Goal: Complete application form

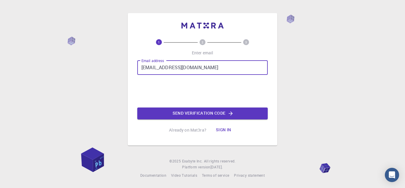
drag, startPoint x: 198, startPoint y: 67, endPoint x: 180, endPoint y: 64, distance: 17.9
click at [180, 64] on input "[EMAIL_ADDRESS][DOMAIN_NAME]" at bounding box center [202, 67] width 130 height 14
type input "[EMAIL_ADDRESS][DOMAIN_NAME]"
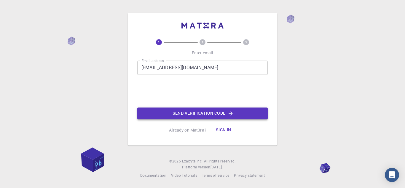
click at [237, 112] on button "Send verification code" at bounding box center [202, 113] width 130 height 12
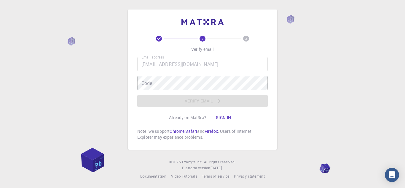
click at [390, 65] on div "2 3 Verify email Email address [EMAIL_ADDRESS][DOMAIN_NAME] Email address Code …" at bounding box center [202, 94] width 405 height 189
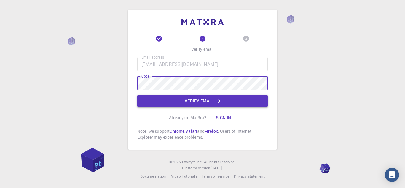
click at [232, 101] on button "Verify email" at bounding box center [202, 101] width 130 height 12
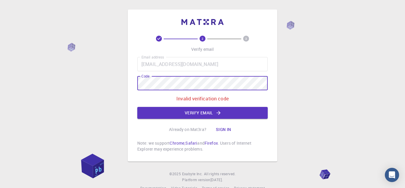
click at [111, 79] on div "2 3 Verify email Email address [EMAIL_ADDRESS][DOMAIN_NAME] Email address Code …" at bounding box center [202, 100] width 405 height 200
click at [174, 116] on button "Verify email" at bounding box center [202, 113] width 130 height 12
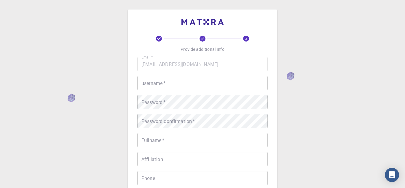
click at [200, 79] on input "username   *" at bounding box center [202, 83] width 130 height 14
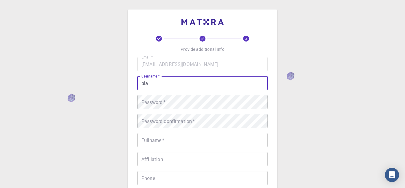
type input "pia"
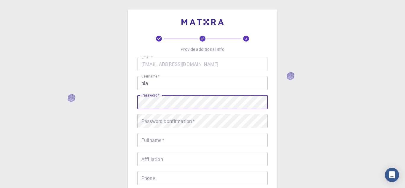
click at [156, 141] on div "Fullname   * Fullname   *" at bounding box center [202, 140] width 130 height 14
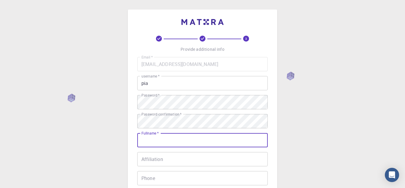
click at [227, 110] on div "Email   * [EMAIL_ADDRESS][DOMAIN_NAME] Email   * username   * pia username   * …" at bounding box center [202, 138] width 130 height 163
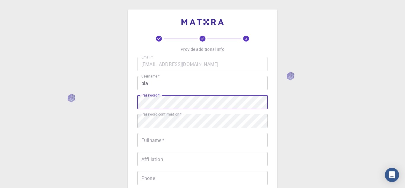
click at [158, 139] on div "Fullname   * Fullname   *" at bounding box center [202, 140] width 130 height 14
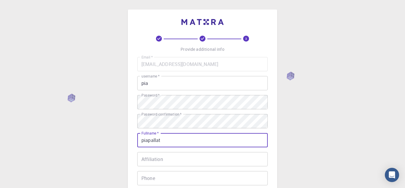
click at [153, 160] on div "Affiliation Affiliation" at bounding box center [202, 159] width 130 height 14
drag, startPoint x: 164, startPoint y: 139, endPoint x: 154, endPoint y: 140, distance: 9.9
click at [154, 140] on input "piapallat" at bounding box center [202, 140] width 130 height 14
type input "piapabalate"
click at [175, 160] on input "Affiliation" at bounding box center [202, 159] width 130 height 14
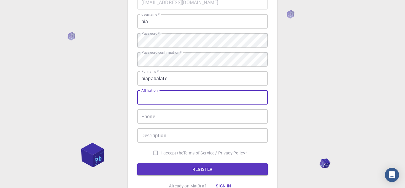
scroll to position [62, 0]
type input "students"
click at [195, 115] on input "Phone" at bounding box center [202, 116] width 130 height 14
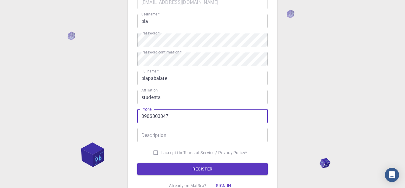
click at [166, 117] on input "0906003047" at bounding box center [202, 116] width 130 height 14
type input "09060030437"
click at [173, 133] on input "Description" at bounding box center [202, 135] width 130 height 14
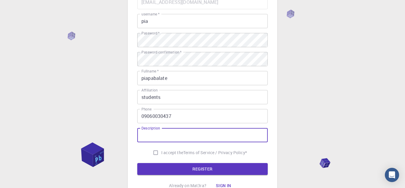
type input "a"
type input "student"
click at [157, 151] on input "I accept the Terms of Service / Privacy Policy *" at bounding box center [155, 152] width 11 height 11
checkbox input "true"
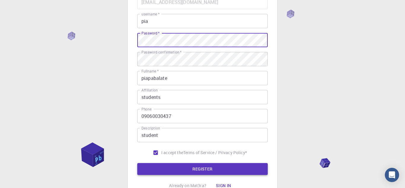
click at [234, 169] on button "REGISTER" at bounding box center [202, 169] width 130 height 12
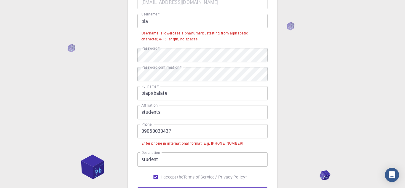
click at [211, 27] on input "pia" at bounding box center [202, 21] width 130 height 14
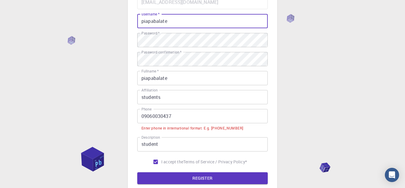
type input "piapabalate"
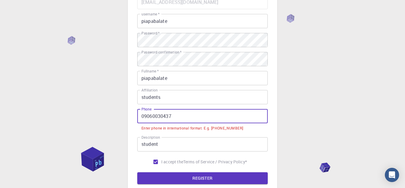
drag, startPoint x: 144, startPoint y: 116, endPoint x: 130, endPoint y: 118, distance: 13.8
click at [130, 118] on div "3 Provide additional info Email   * [EMAIL_ADDRESS][DOMAIN_NAME] Email   * user…" at bounding box center [202, 79] width 149 height 262
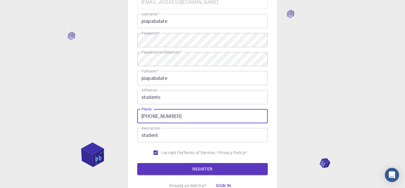
type input "[PHONE_NUMBER]"
click at [137, 163] on button "REGISTER" at bounding box center [202, 169] width 130 height 12
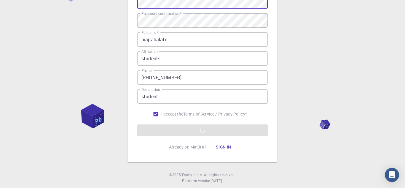
scroll to position [115, 0]
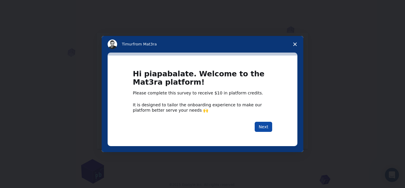
click at [264, 126] on button "Next" at bounding box center [263, 127] width 17 height 10
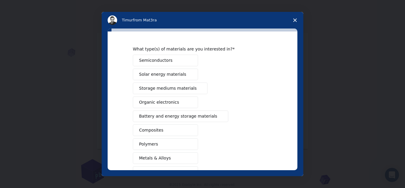
scroll to position [11, 0]
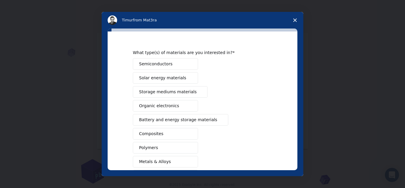
click at [177, 119] on span "Battery and energy storage materials" at bounding box center [178, 120] width 78 height 6
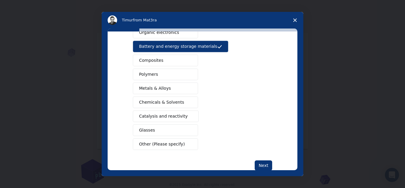
scroll to position [98, 0]
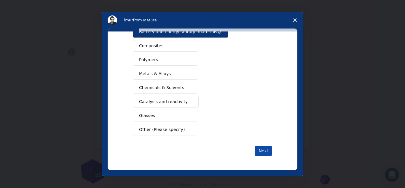
click at [263, 149] on button "Next" at bounding box center [263, 151] width 17 height 10
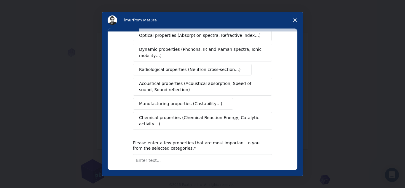
scroll to position [99, 0]
click at [252, 120] on span "Chemical properties (Chemical Reaction Energy, Catalytic activity…)" at bounding box center [200, 120] width 123 height 12
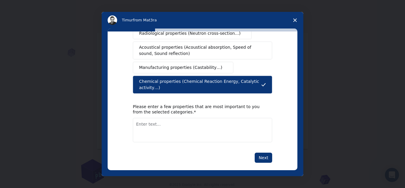
scroll to position [135, 0]
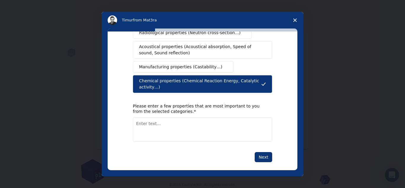
click at [175, 117] on textarea "Enter text..." at bounding box center [202, 129] width 139 height 24
type textarea "N/A"
click at [263, 152] on button "Next" at bounding box center [263, 157] width 17 height 10
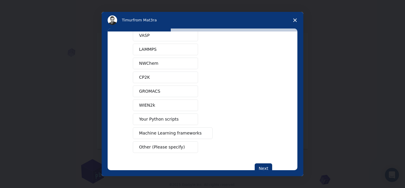
scroll to position [39, 0]
click at [174, 148] on span "Other (Please specify)" at bounding box center [162, 147] width 46 height 6
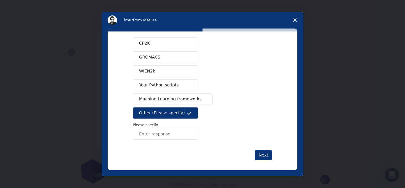
scroll to position [76, 0]
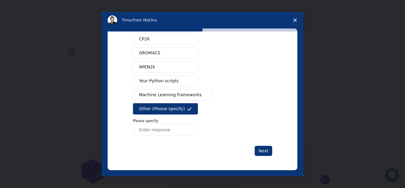
click at [177, 131] on input "Enter response" at bounding box center [165, 129] width 65 height 12
type input "jamovi"
click at [267, 149] on button "Next" at bounding box center [263, 151] width 17 height 10
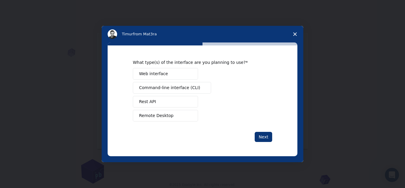
scroll to position [0, 0]
click at [150, 86] on span "Command-line interface (CLI)" at bounding box center [169, 88] width 61 height 6
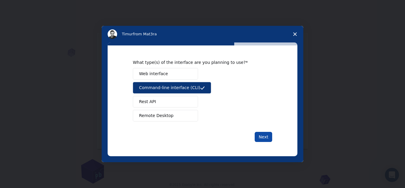
click at [259, 141] on button "Next" at bounding box center [263, 137] width 17 height 10
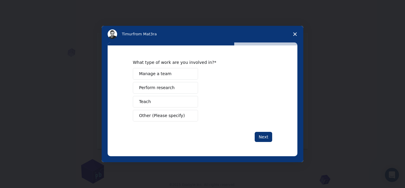
click at [182, 89] on button "Perform research" at bounding box center [165, 88] width 65 height 12
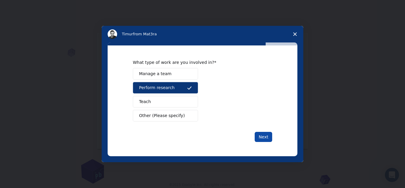
click at [260, 137] on button "Next" at bounding box center [263, 137] width 17 height 10
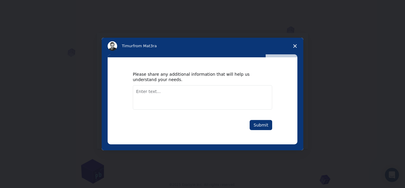
click at [235, 92] on textarea "Enter text..." at bounding box center [202, 97] width 139 height 24
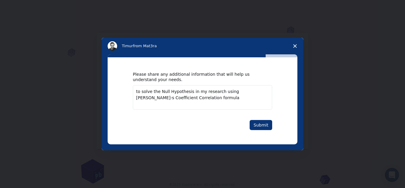
click at [138, 93] on textarea "to solve the Null Hypothesis in my research using [PERSON_NAME]-s Coefficient C…" at bounding box center [202, 97] width 139 height 24
click at [167, 92] on textarea "To solve the Null Hypothesis in my research using [PERSON_NAME]-s Coefficient C…" at bounding box center [202, 97] width 139 height 24
click at [245, 92] on textarea "To solve the Null Hypothesis in my research using [PERSON_NAME]-s Coefficient C…" at bounding box center [202, 97] width 139 height 24
type textarea "To solve the Null Hypothesis in my research using [PERSON_NAME]-r Coefficient C…"
click at [262, 122] on button "Submit" at bounding box center [261, 125] width 23 height 10
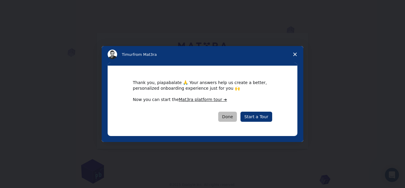
click at [234, 117] on button "Done" at bounding box center [227, 116] width 19 height 10
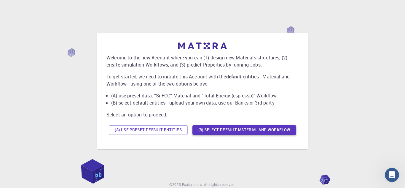
click at [228, 131] on button "(B) Select default material and workflow" at bounding box center [244, 129] width 104 height 9
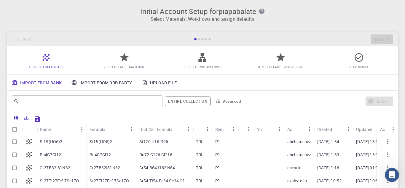
click at [161, 78] on link "Upload File" at bounding box center [159, 82] width 44 height 15
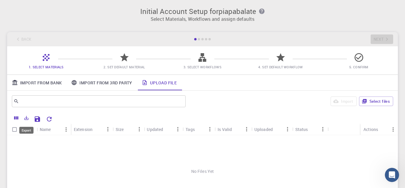
click at [25, 118] on icon "Export" at bounding box center [26, 117] width 5 height 5
click at [47, 142] on li "Download as Excel" at bounding box center [46, 140] width 50 height 11
click at [37, 120] on icon "Save Explorer Settings" at bounding box center [37, 118] width 7 height 7
click at [383, 103] on button "Select files" at bounding box center [376, 100] width 34 height 9
click at [110, 87] on link "Import From 3rd Party" at bounding box center [101, 82] width 70 height 15
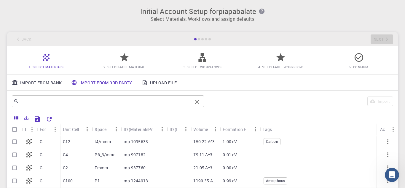
click at [151, 104] on input "text" at bounding box center [105, 101] width 173 height 8
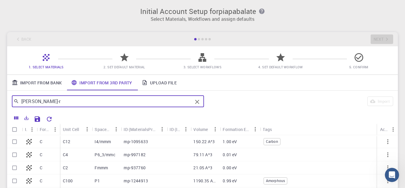
type input "[PERSON_NAME]-r"
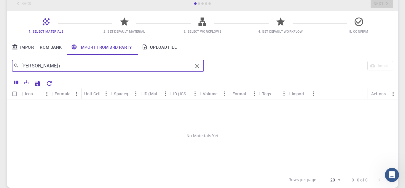
scroll to position [46, 0]
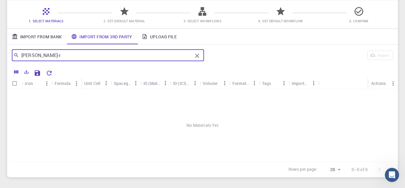
click at [130, 13] on span "2. Set Default Material" at bounding box center [125, 17] width 74 height 14
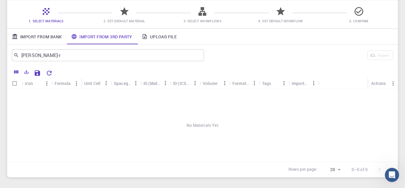
click at [126, 12] on icon at bounding box center [124, 11] width 10 height 10
click at [43, 39] on link "Import From Bank" at bounding box center [36, 36] width 59 height 15
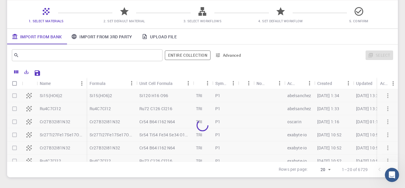
click at [102, 78] on div "Formula" at bounding box center [98, 83] width 16 height 12
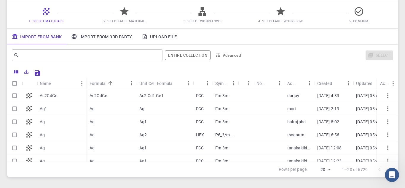
scroll to position [0, 0]
